Goal: Task Accomplishment & Management: Complete application form

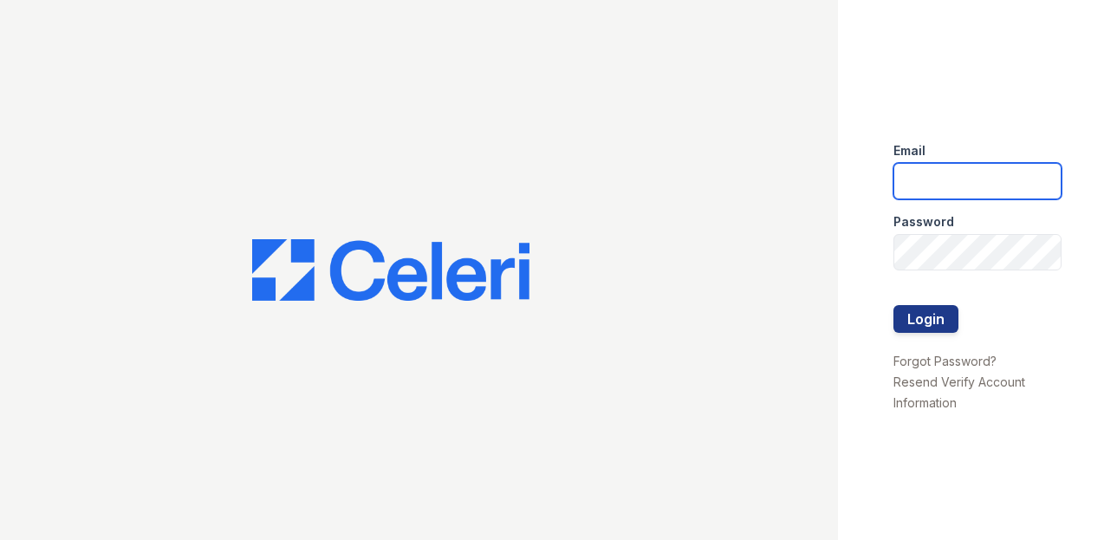
type input "[EMAIL_ADDRESS][DOMAIN_NAME]"
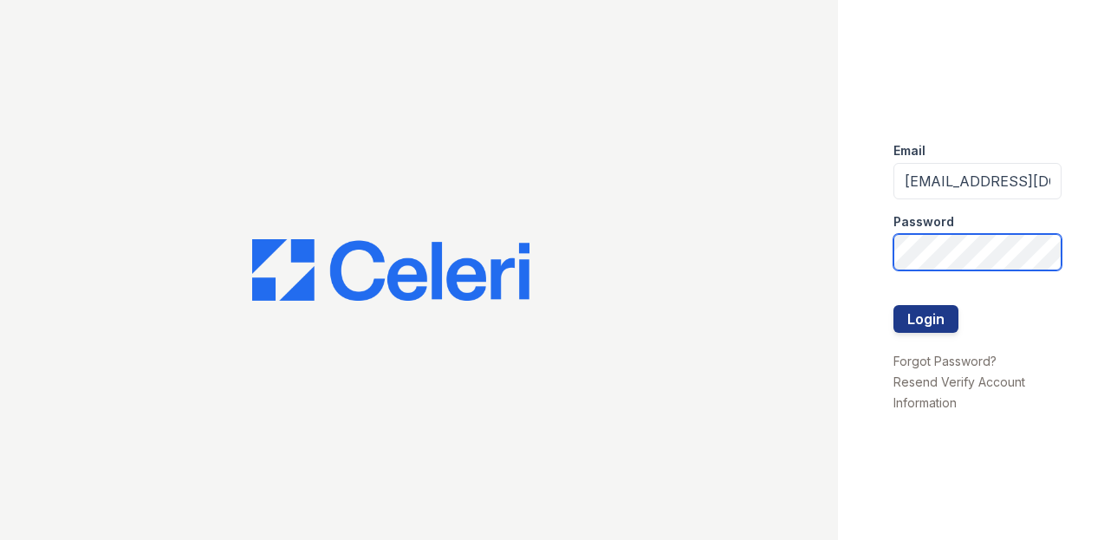
click at [925, 318] on button "Login" at bounding box center [926, 319] width 65 height 28
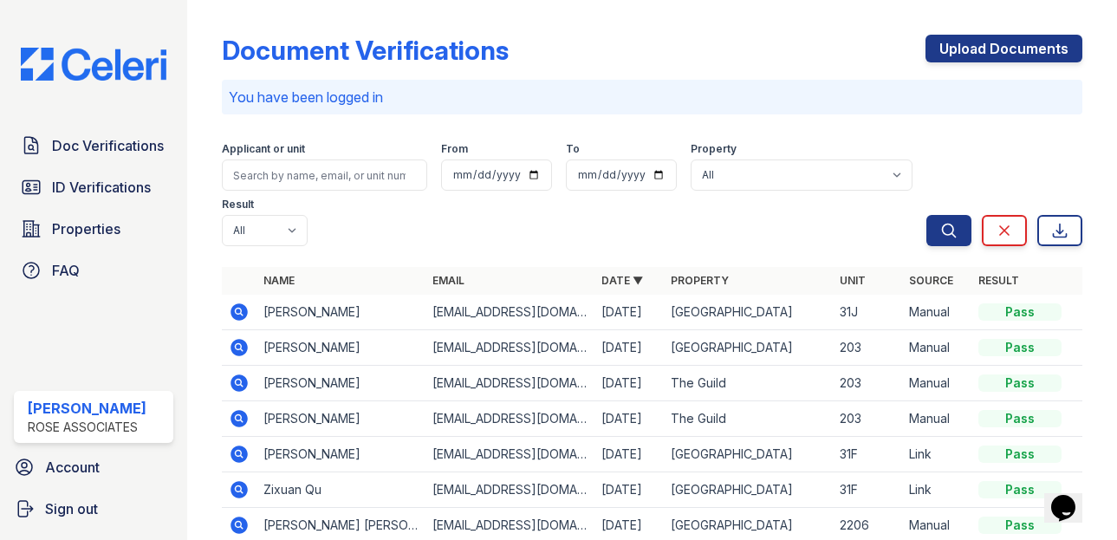
click at [242, 306] on icon at bounding box center [239, 311] width 17 height 17
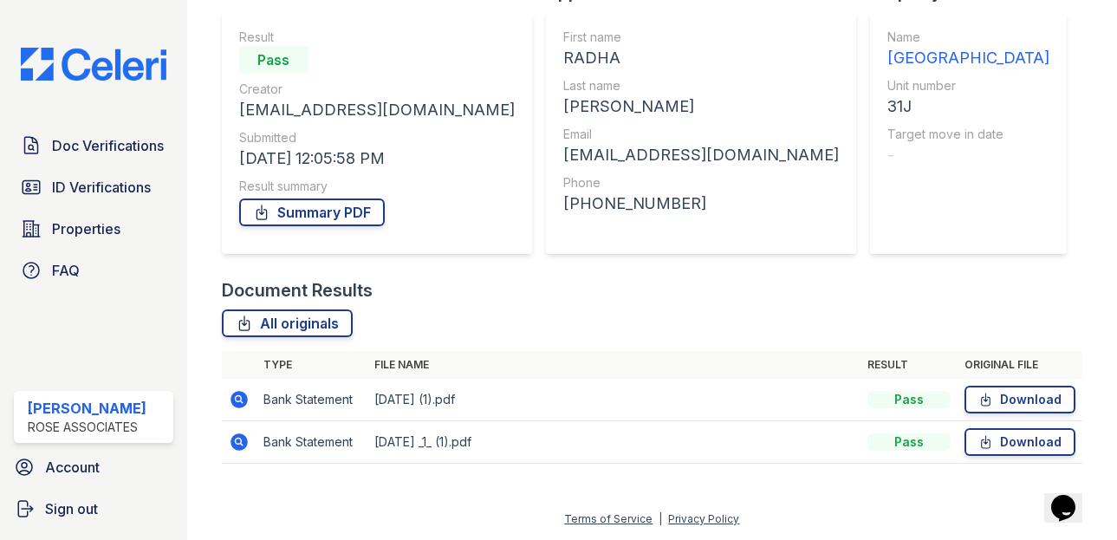
scroll to position [148, 0]
click at [119, 179] on span "ID Verifications" at bounding box center [101, 187] width 99 height 21
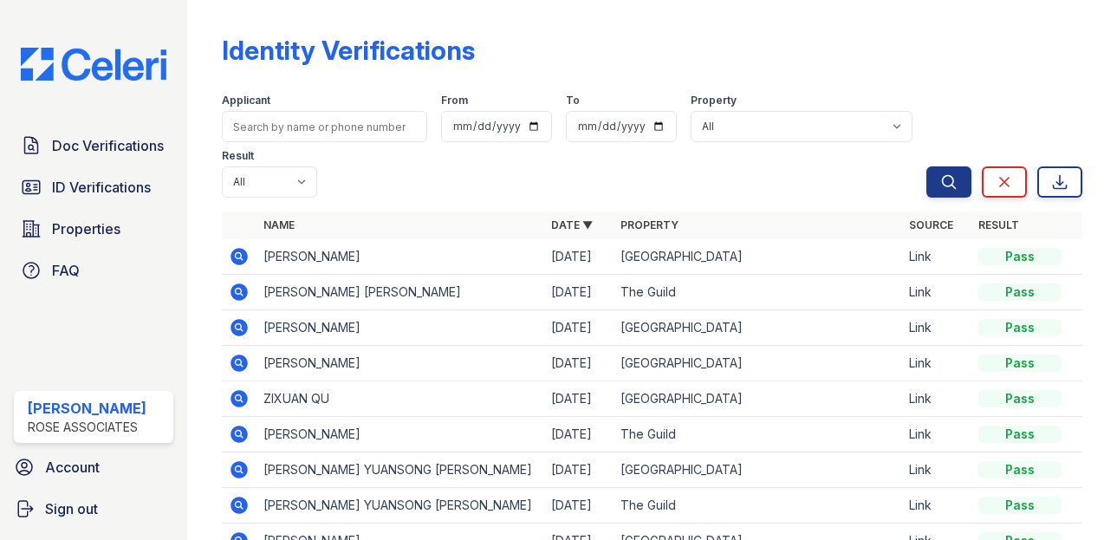
click at [243, 256] on icon at bounding box center [239, 256] width 17 height 17
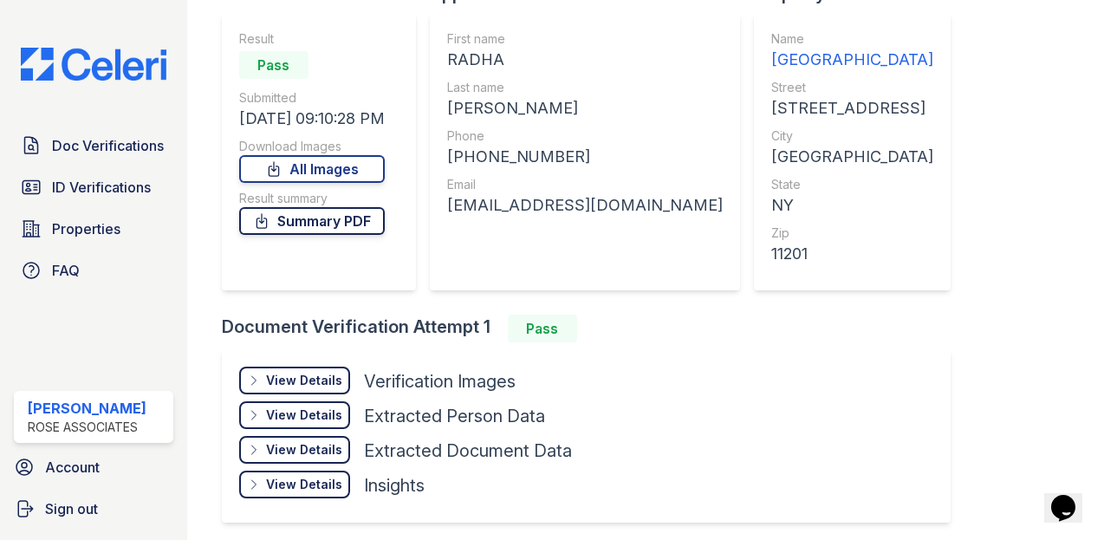
scroll to position [158, 0]
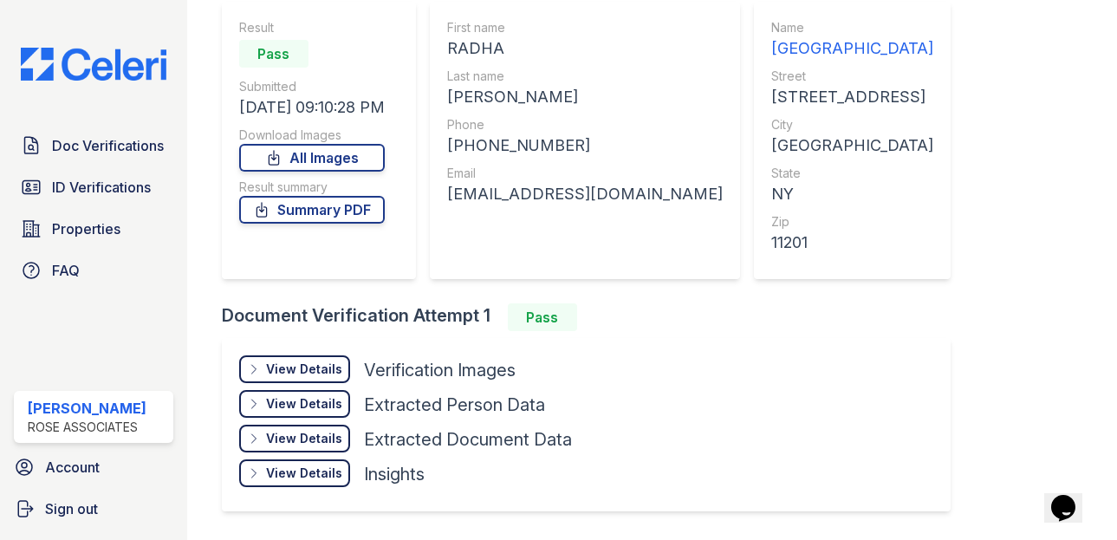
click at [332, 364] on div "View Details" at bounding box center [304, 369] width 76 height 17
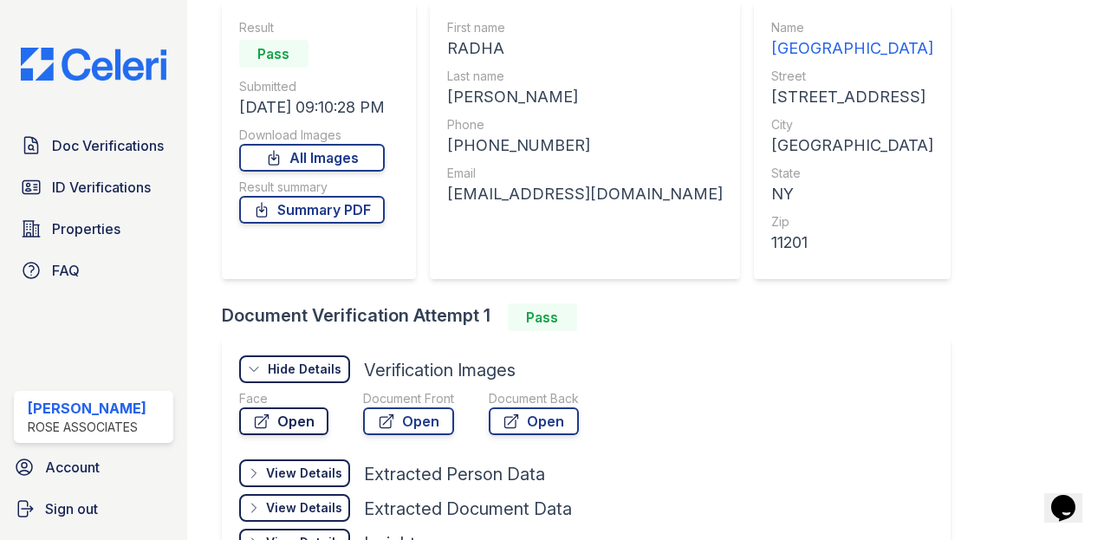
click at [291, 424] on link "Open" at bounding box center [283, 421] width 89 height 28
click at [90, 152] on span "Doc Verifications" at bounding box center [108, 145] width 112 height 21
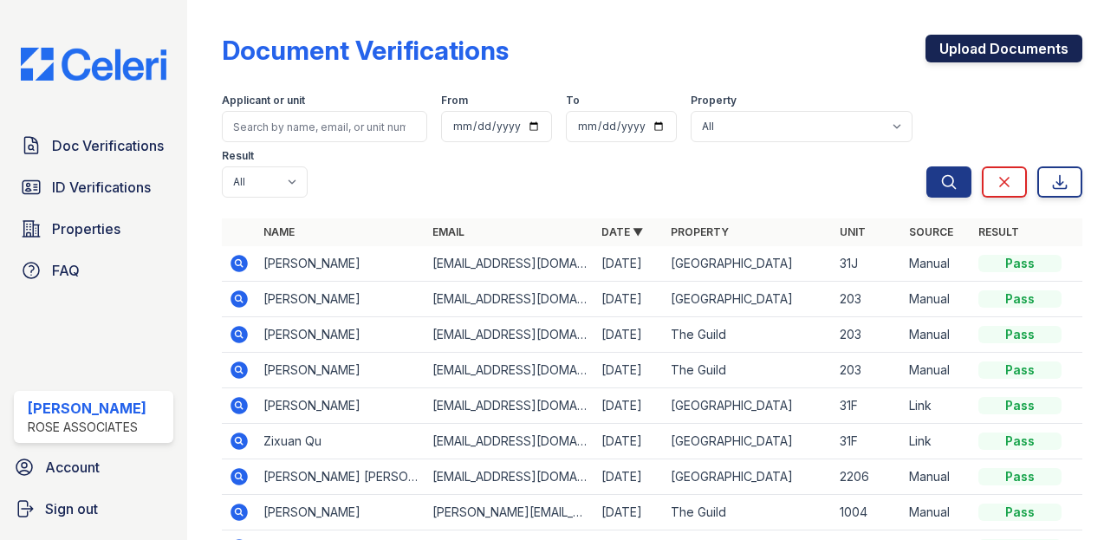
click at [987, 48] on link "Upload Documents" at bounding box center [1004, 49] width 157 height 28
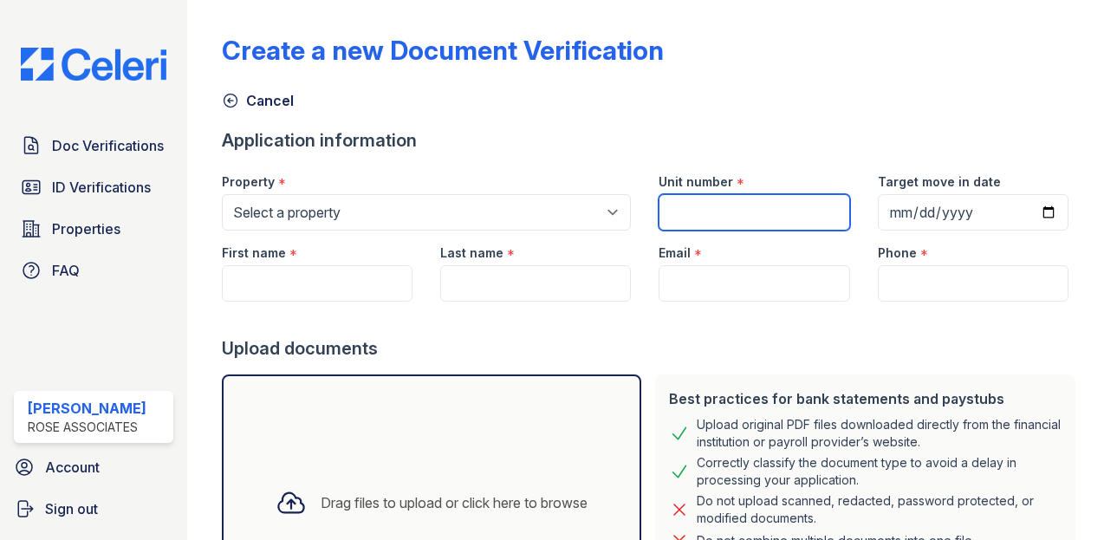
click at [730, 225] on input "Unit number" at bounding box center [754, 212] width 191 height 36
type input "33C"
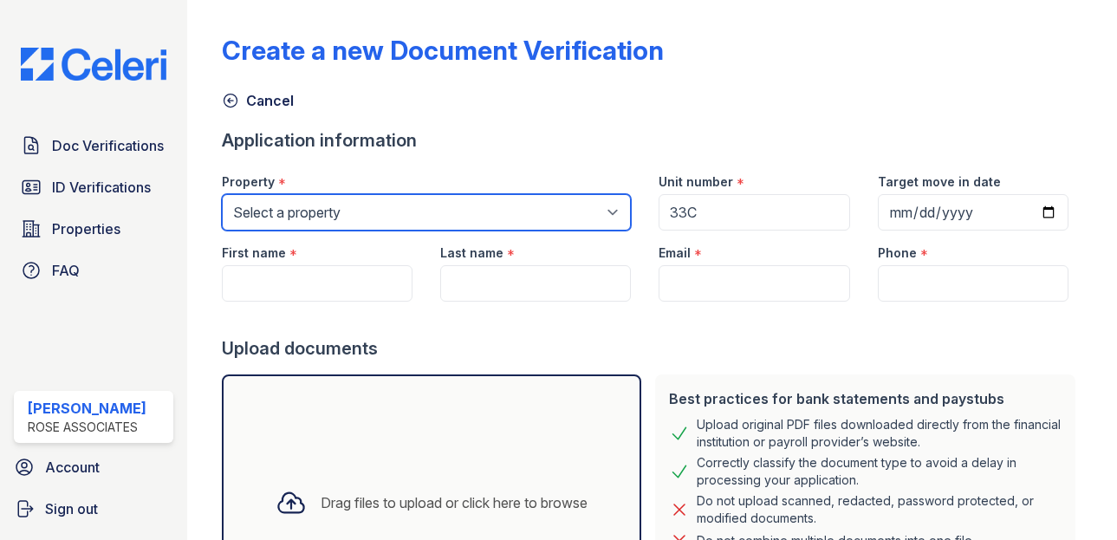
select select "3109"
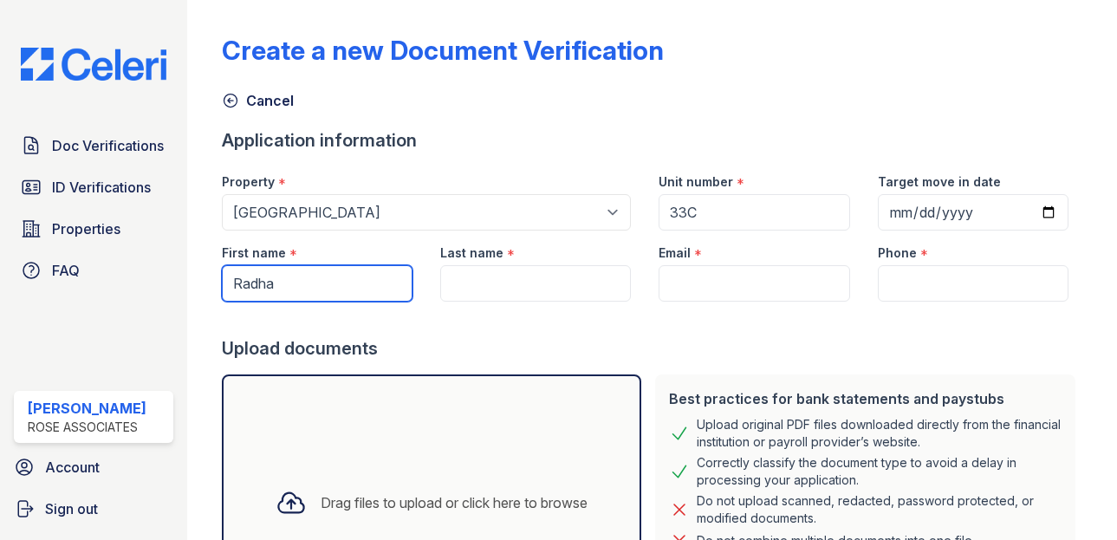
type input "Radha"
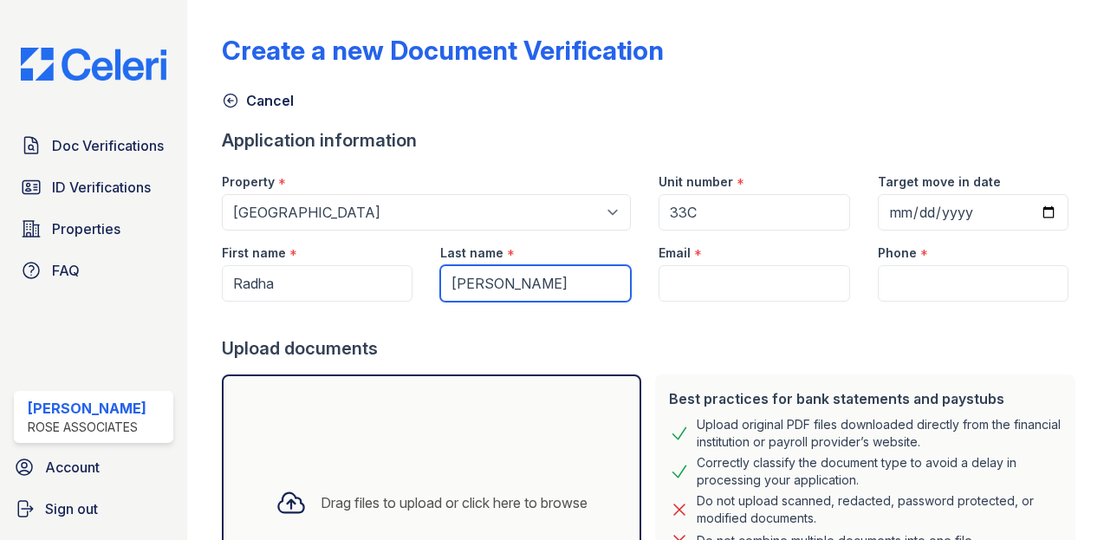
type input "[PERSON_NAME]"
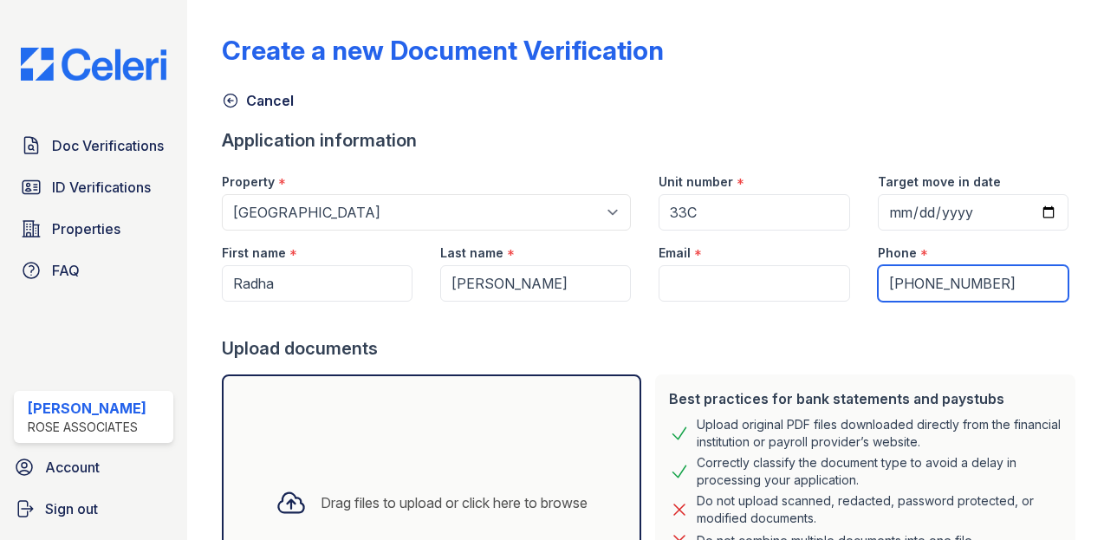
type input "555-555-5555"
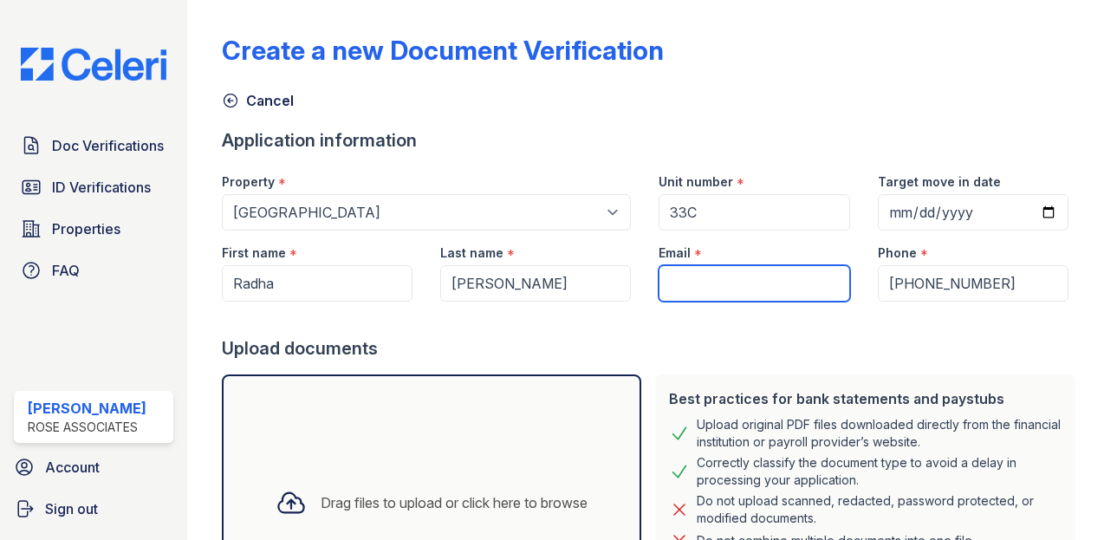
click at [723, 294] on input "Email" at bounding box center [754, 283] width 191 height 36
paste input "[EMAIL_ADDRESS][DOMAIN_NAME]"
type input "[EMAIL_ADDRESS][DOMAIN_NAME]"
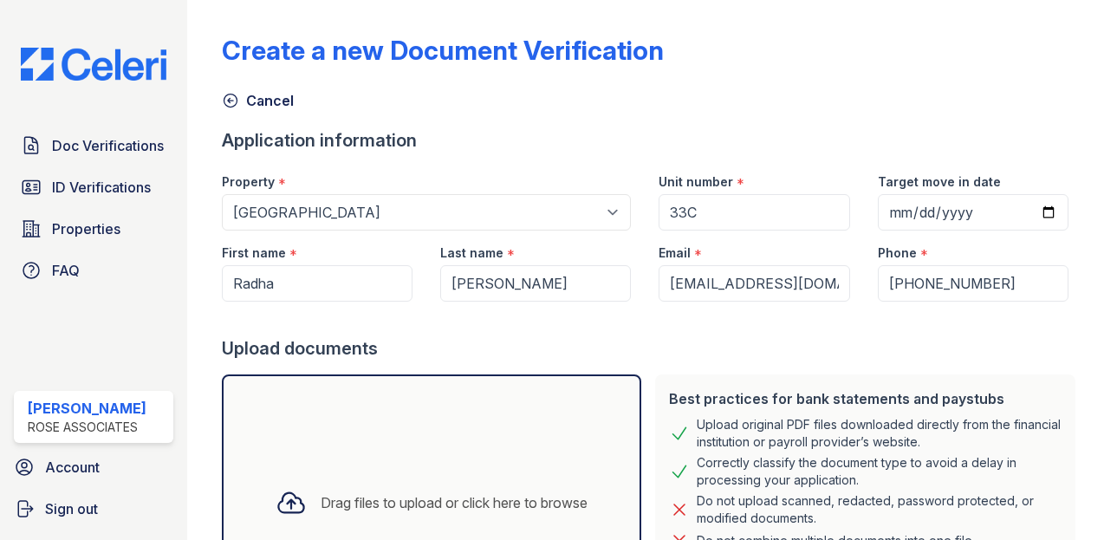
click at [595, 334] on div at bounding box center [652, 319] width 861 height 35
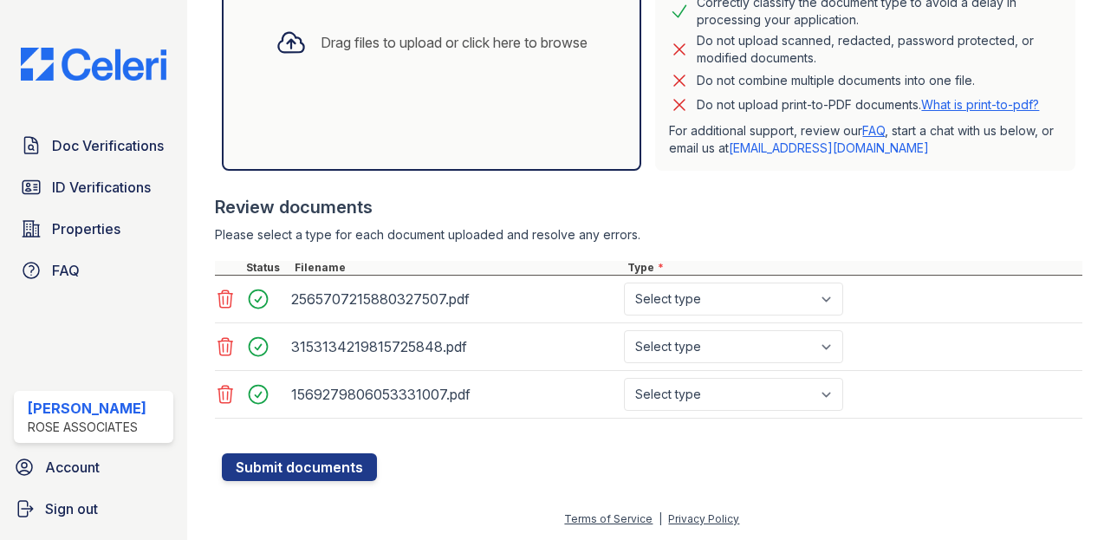
scroll to position [460, 0]
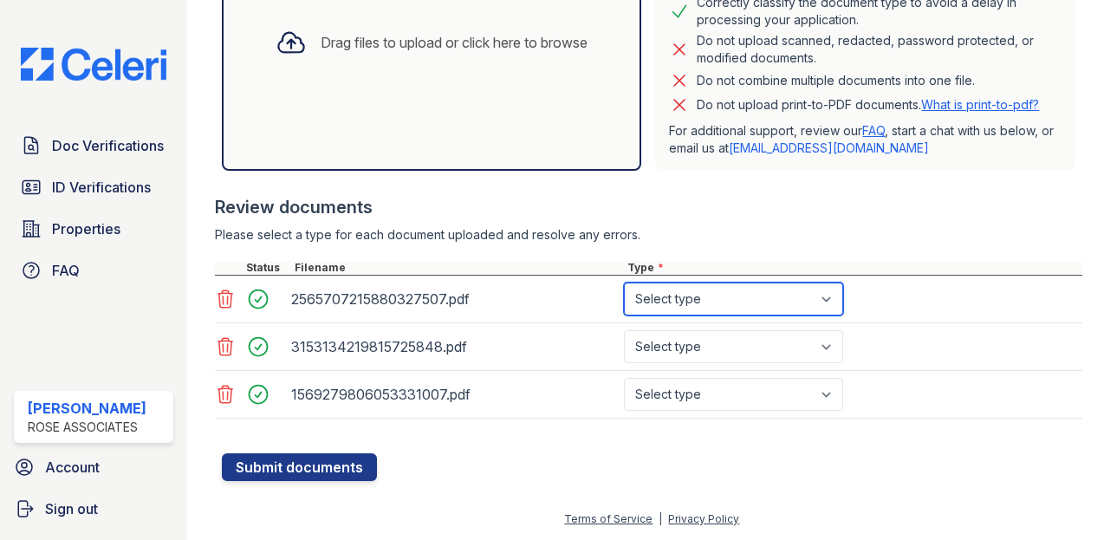
select select "tax_documents"
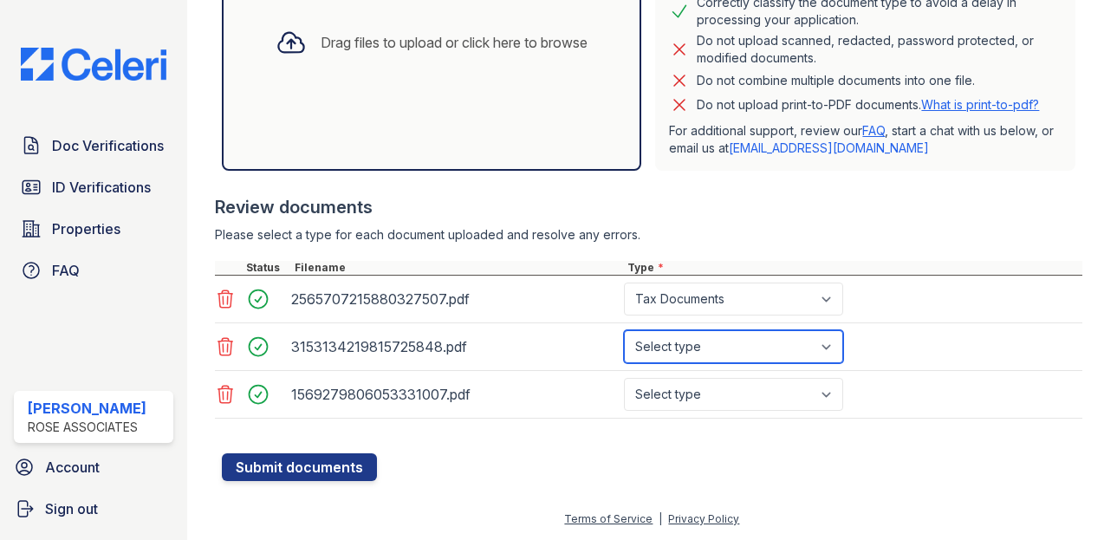
select select "tax_documents"
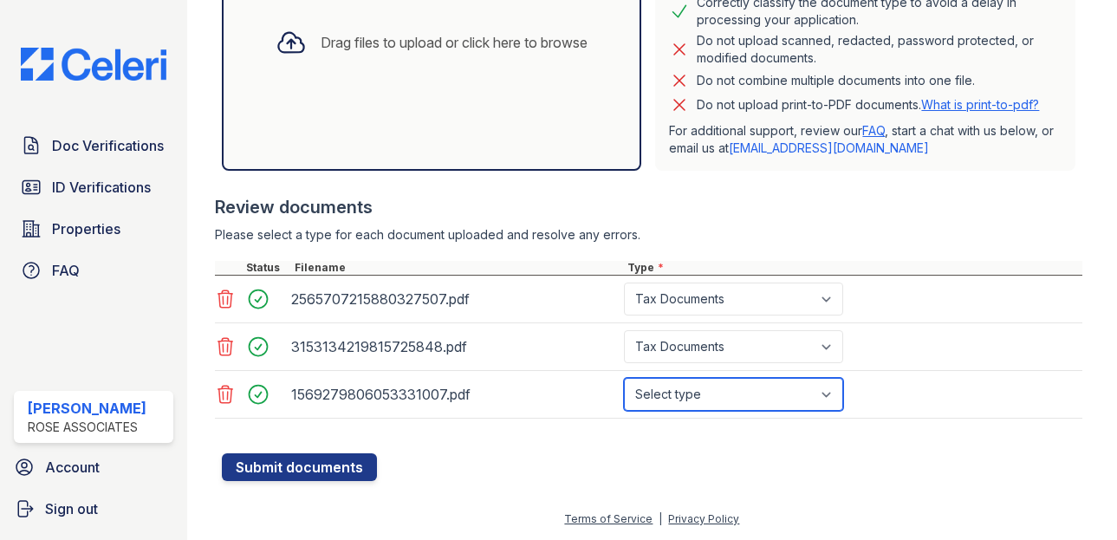
select select "tax_documents"
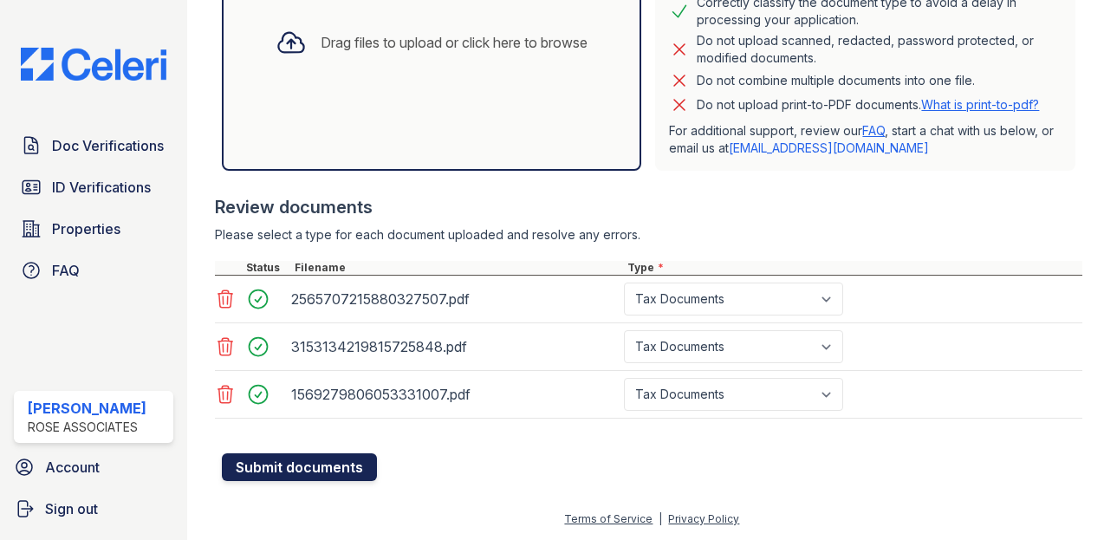
click at [288, 470] on button "Submit documents" at bounding box center [299, 467] width 155 height 28
